Goal: Information Seeking & Learning: Check status

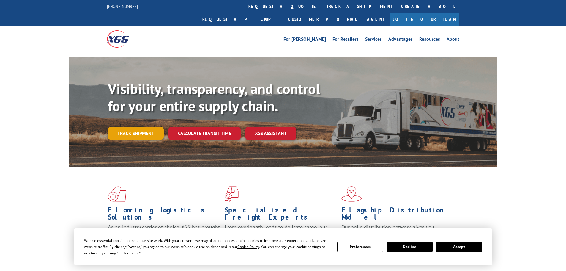
click at [136, 127] on link "Track shipment" at bounding box center [136, 133] width 56 height 12
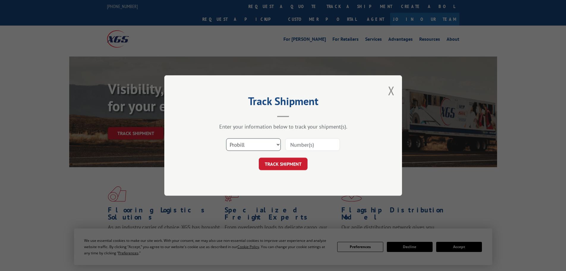
click at [240, 147] on select "Select category... Probill BOL PO" at bounding box center [253, 144] width 55 height 12
select select "bol"
click at [226, 138] on select "Select category... Probill BOL PO" at bounding box center [253, 144] width 55 height 12
click at [297, 144] on input at bounding box center [312, 144] width 55 height 12
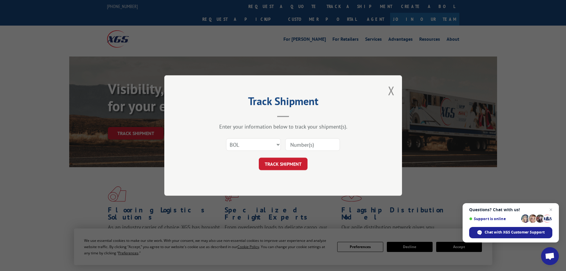
paste input "5508164"
type input "5508164"
click at [280, 167] on button "TRACK SHIPMENT" at bounding box center [283, 164] width 49 height 12
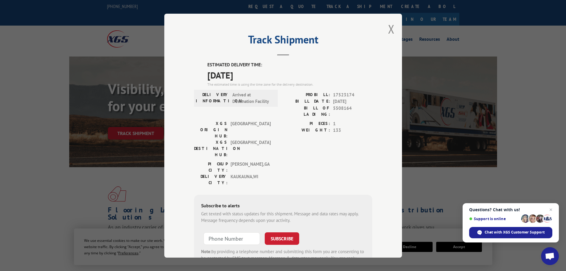
drag, startPoint x: 204, startPoint y: 74, endPoint x: 267, endPoint y: 76, distance: 63.0
click at [267, 76] on div "ESTIMATED DELIVERY TIME: [DATE] The estimated time is using the time zone for t…" at bounding box center [283, 169] width 178 height 214
copy span "[DATE]"
